Goal: Entertainment & Leisure: Consume media (video, audio)

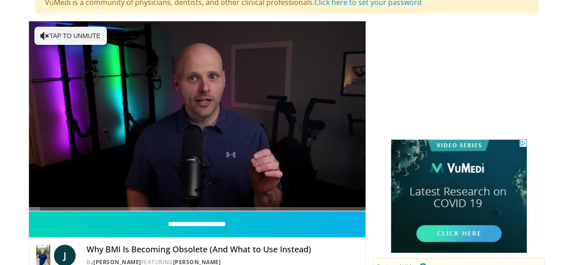
scroll to position [84, 0]
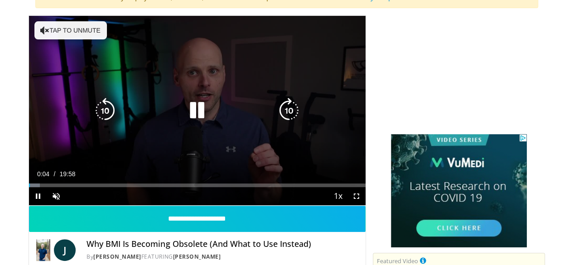
click at [34, 29] on button "Tap to unmute" at bounding box center [70, 30] width 72 height 18
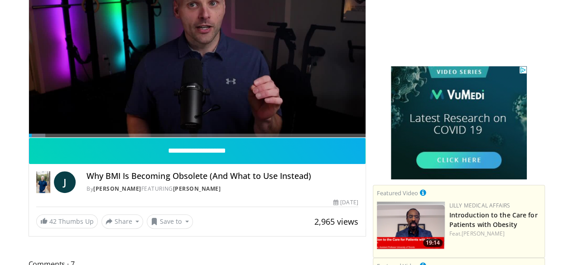
scroll to position [169, 0]
